Goal: Understand process/instructions: Learn how to perform a task or action

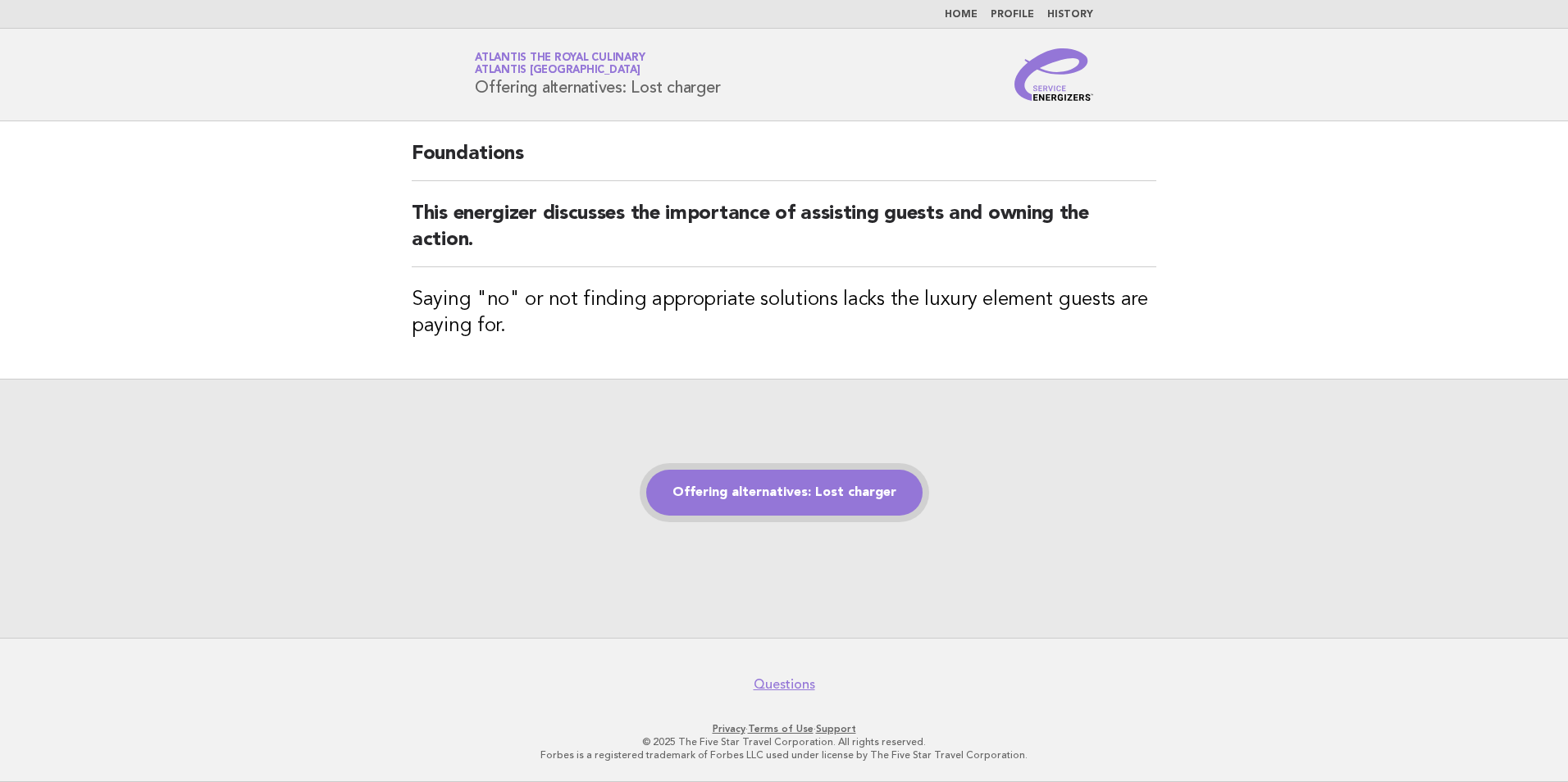
click at [723, 502] on link "Offering alternatives: Lost charger" at bounding box center [784, 492] width 276 height 46
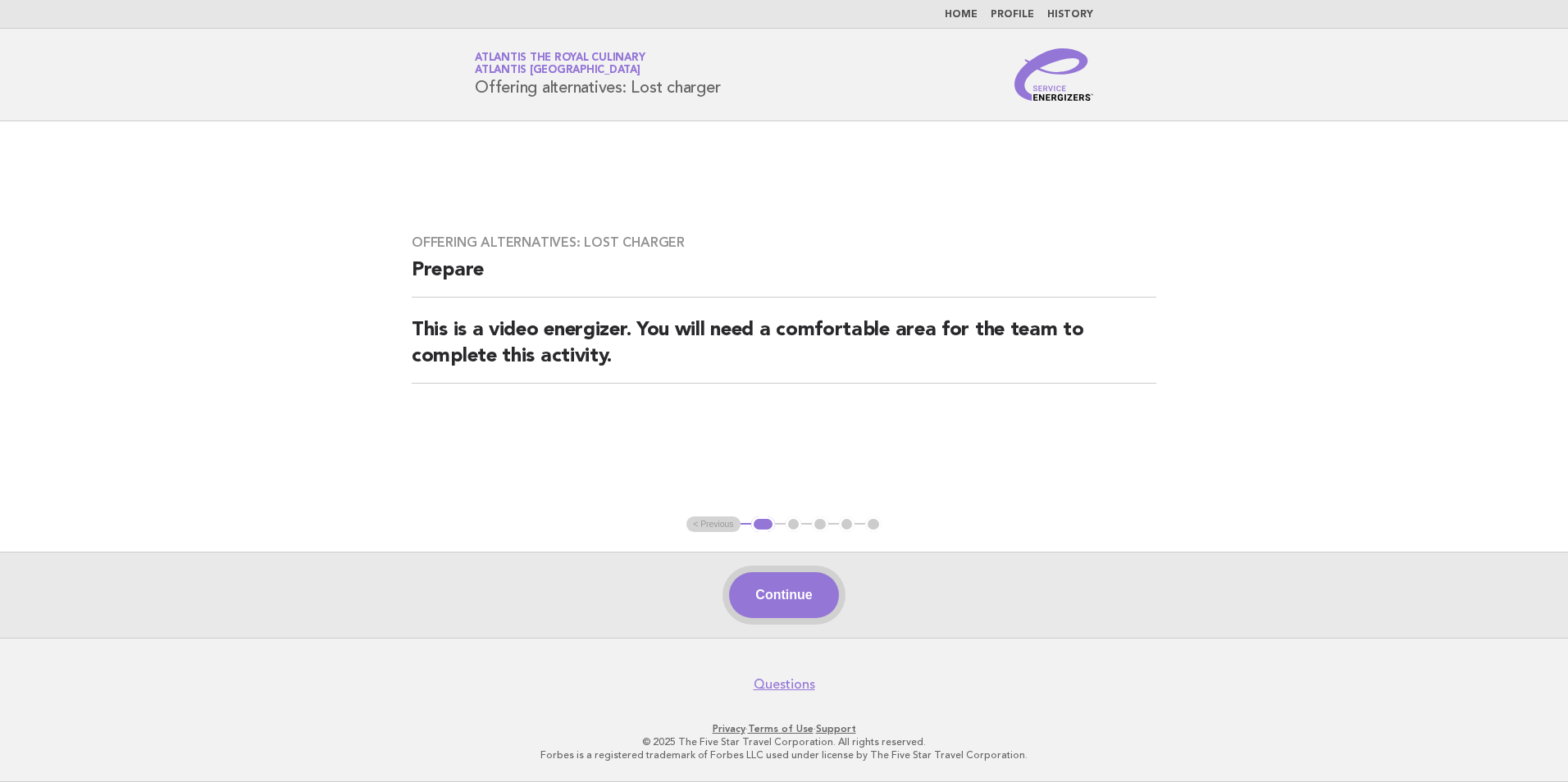
click at [803, 610] on button "Continue" at bounding box center [784, 595] width 109 height 46
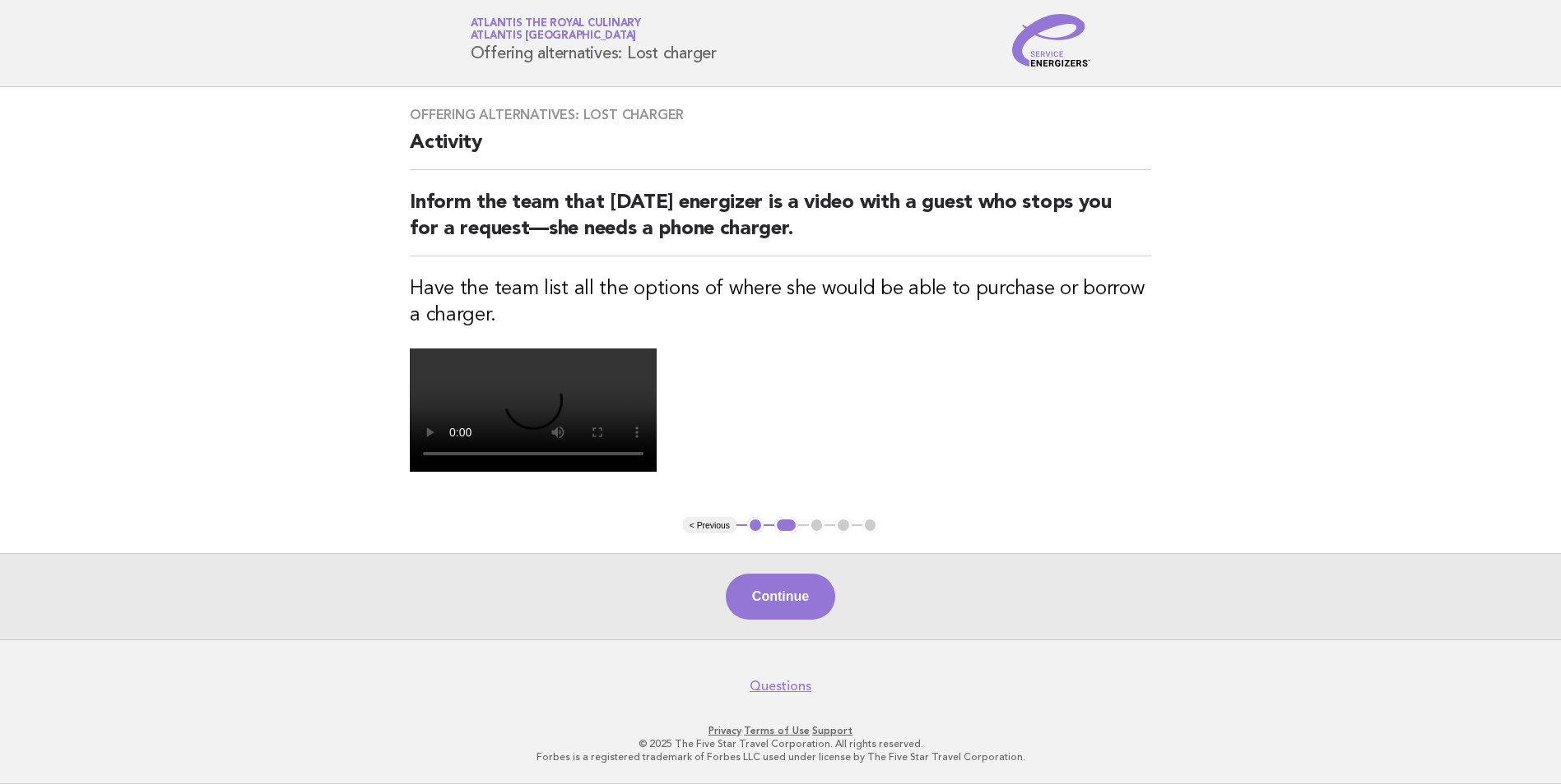
scroll to position [330, 0]
click at [801, 605] on button "Continue" at bounding box center [780, 597] width 109 height 46
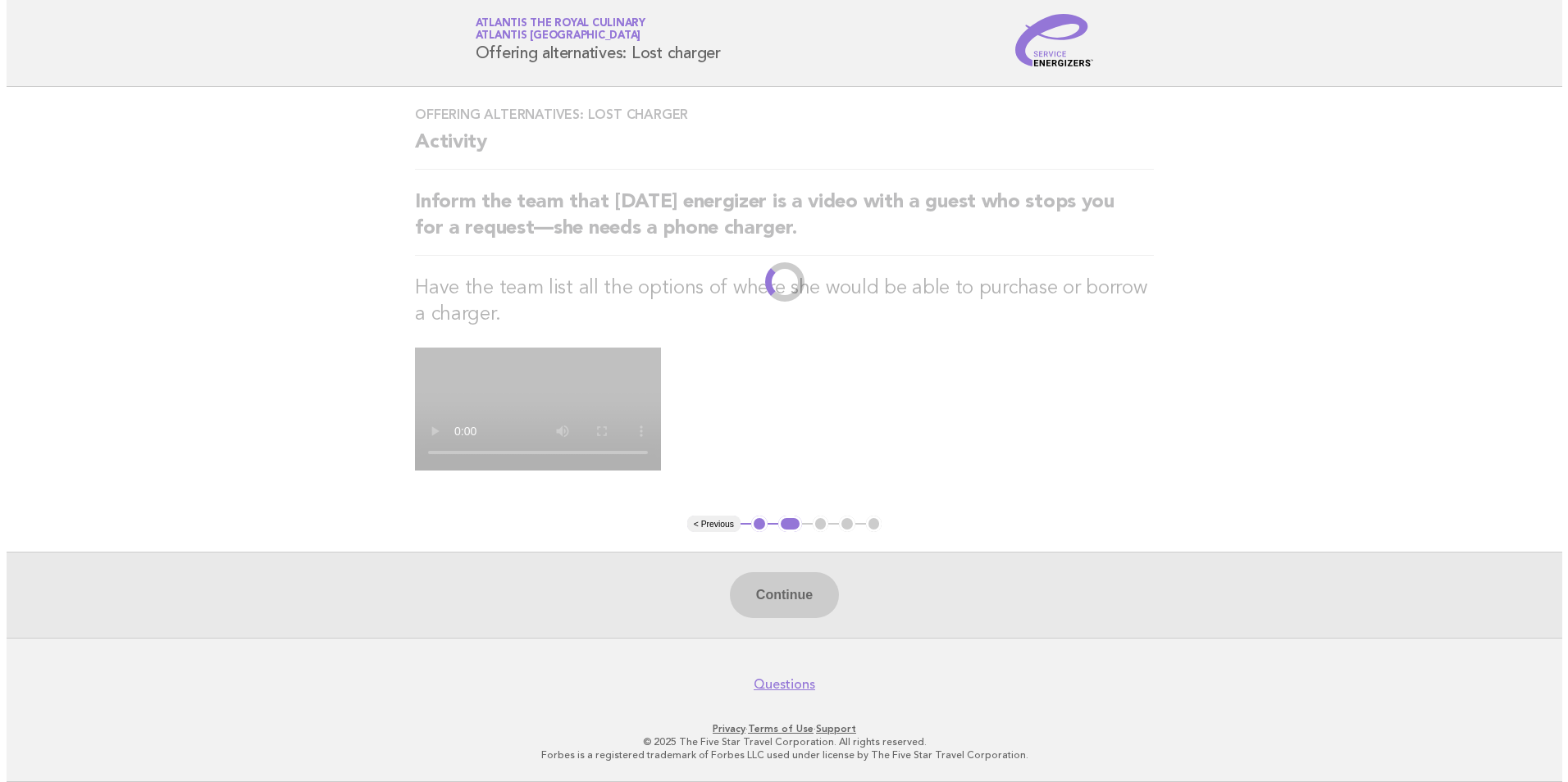
scroll to position [0, 0]
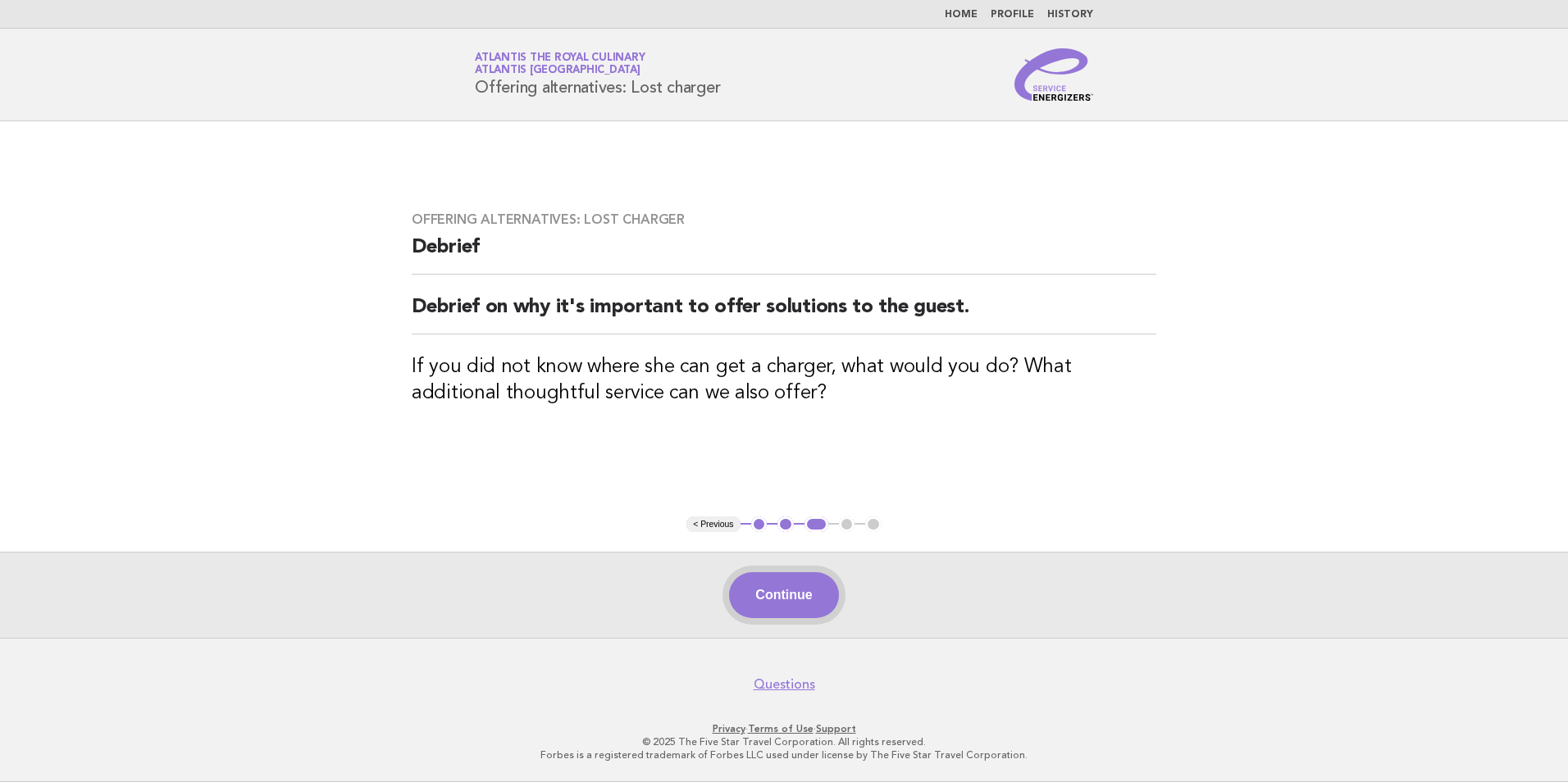
click at [808, 604] on button "Continue" at bounding box center [784, 595] width 109 height 46
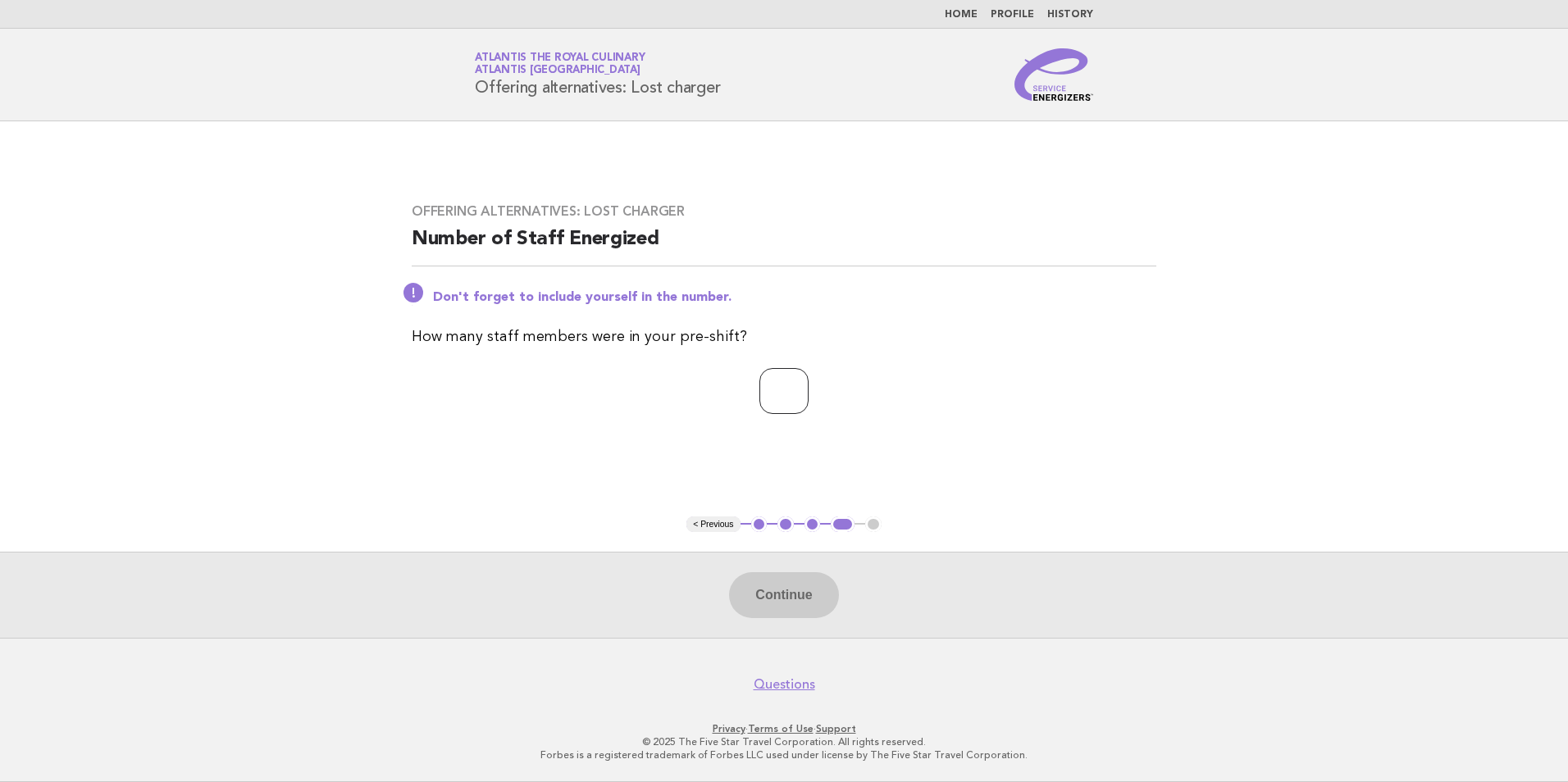
click at [805, 378] on input "number" at bounding box center [784, 391] width 50 height 46
type input "*"
click at [772, 616] on button "Continue" at bounding box center [784, 595] width 109 height 46
